Goal: Task Accomplishment & Management: Manage account settings

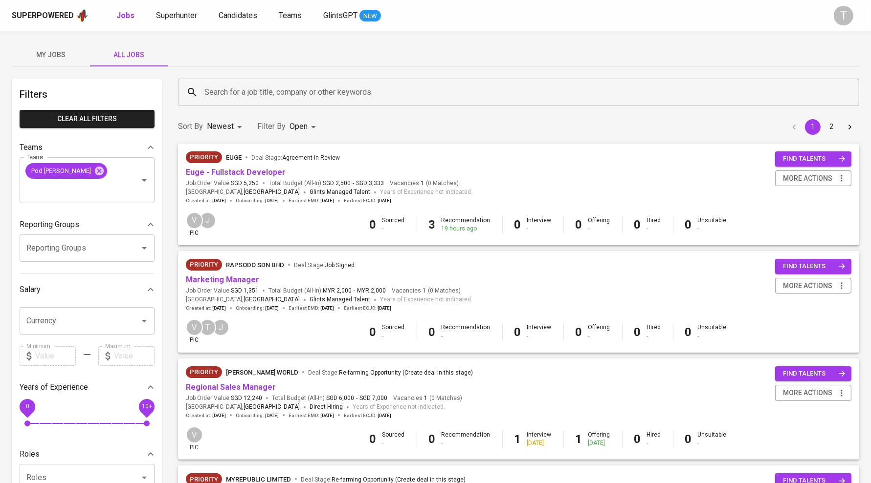
click at [64, 58] on span "My Jobs" at bounding box center [51, 55] width 66 height 12
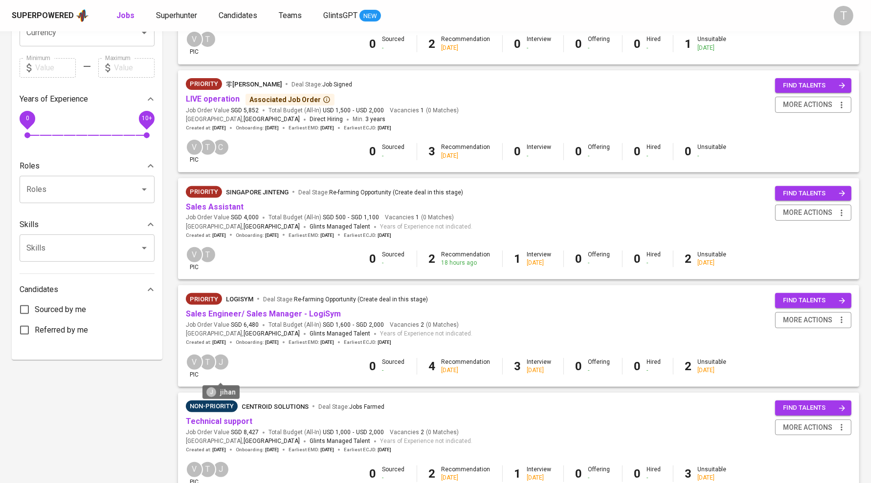
scroll to position [289, 0]
click at [207, 203] on link "Sales Assistant" at bounding box center [215, 206] width 58 height 9
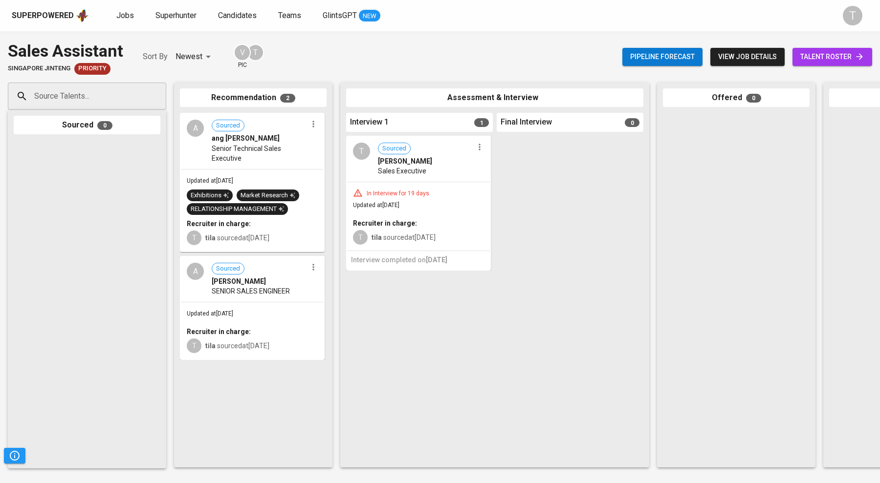
click at [233, 143] on span "ang wei ling" at bounding box center [246, 138] width 68 height 10
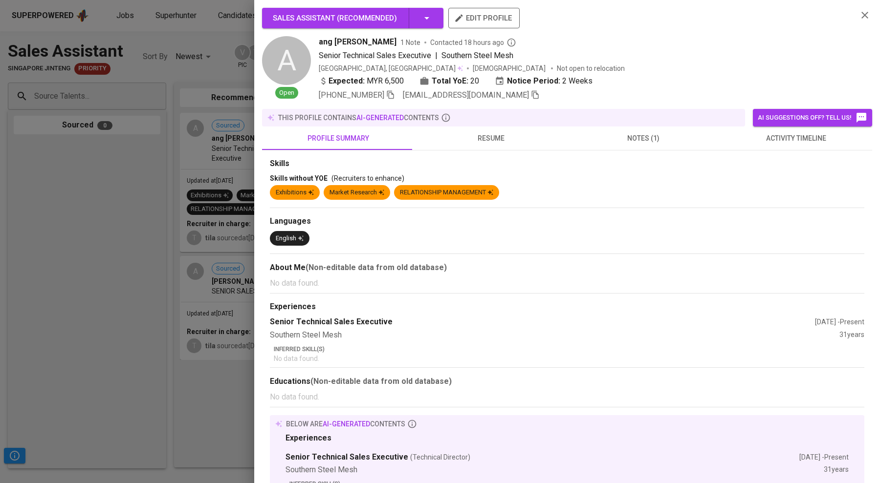
click at [494, 136] on span "resume" at bounding box center [490, 138] width 141 height 12
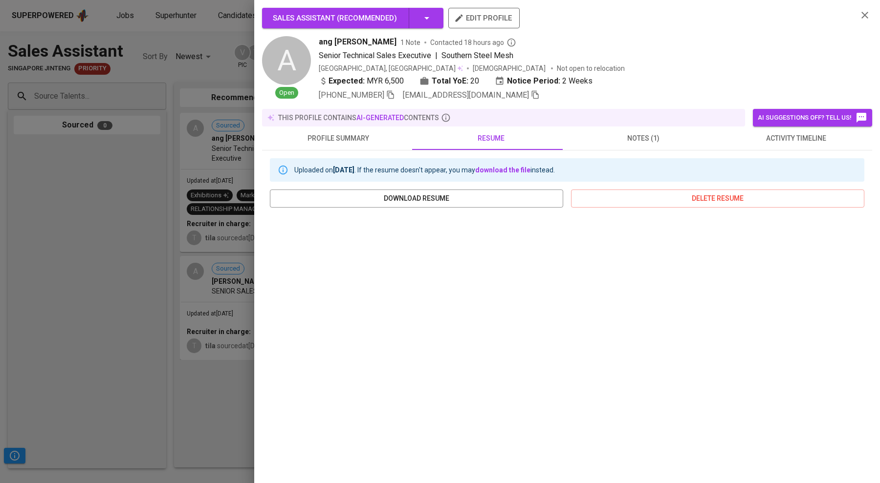
click at [116, 245] on div at bounding box center [440, 241] width 880 height 483
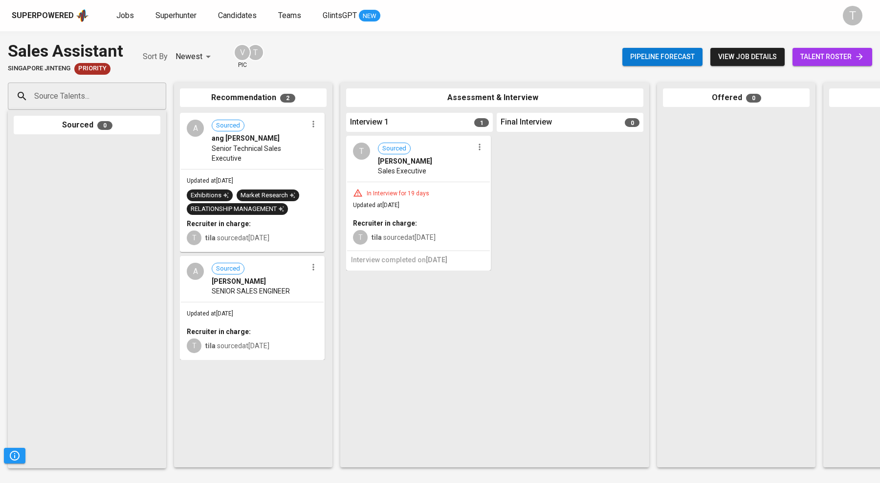
click at [233, 311] on span "Updated at Sep 08, 2025" at bounding box center [210, 313] width 46 height 7
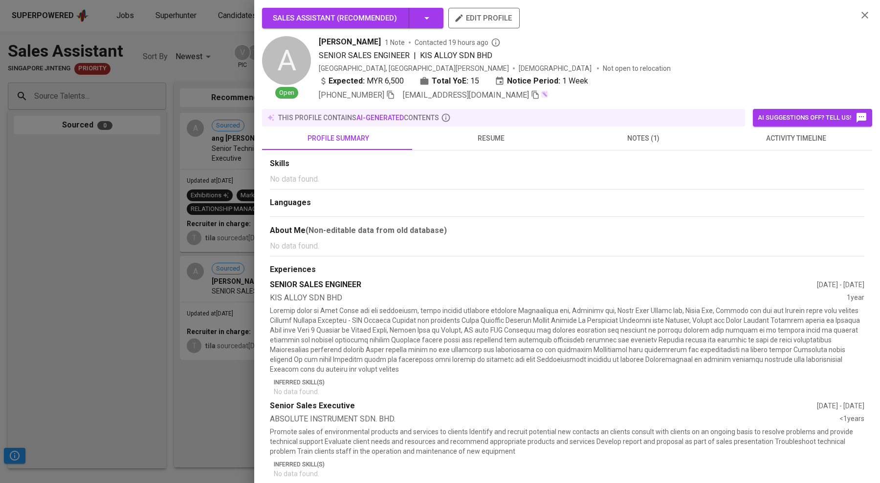
click at [481, 134] on span "resume" at bounding box center [490, 138] width 141 height 12
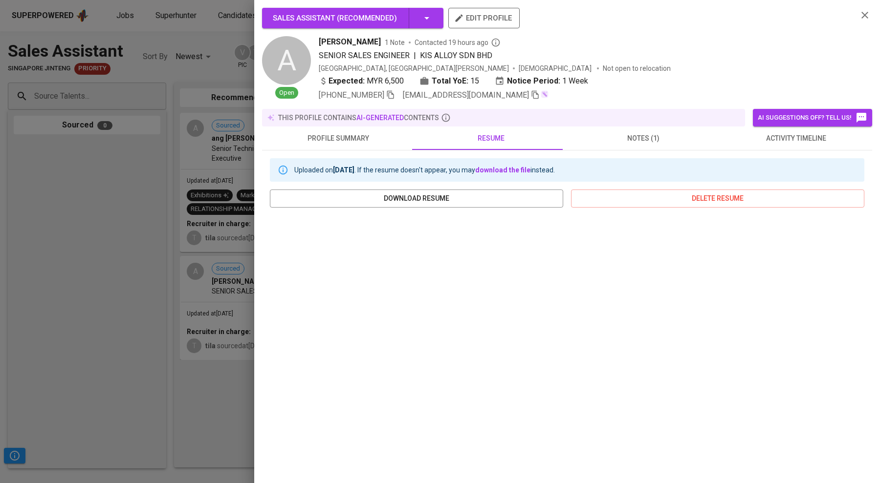
click at [99, 344] on div at bounding box center [440, 241] width 880 height 483
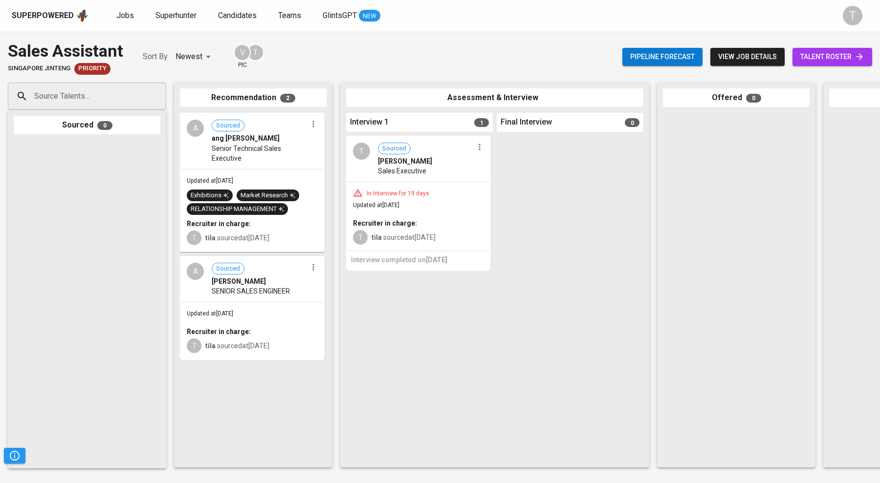
click at [800, 235] on div at bounding box center [736, 287] width 147 height 349
